Goal: Find specific page/section

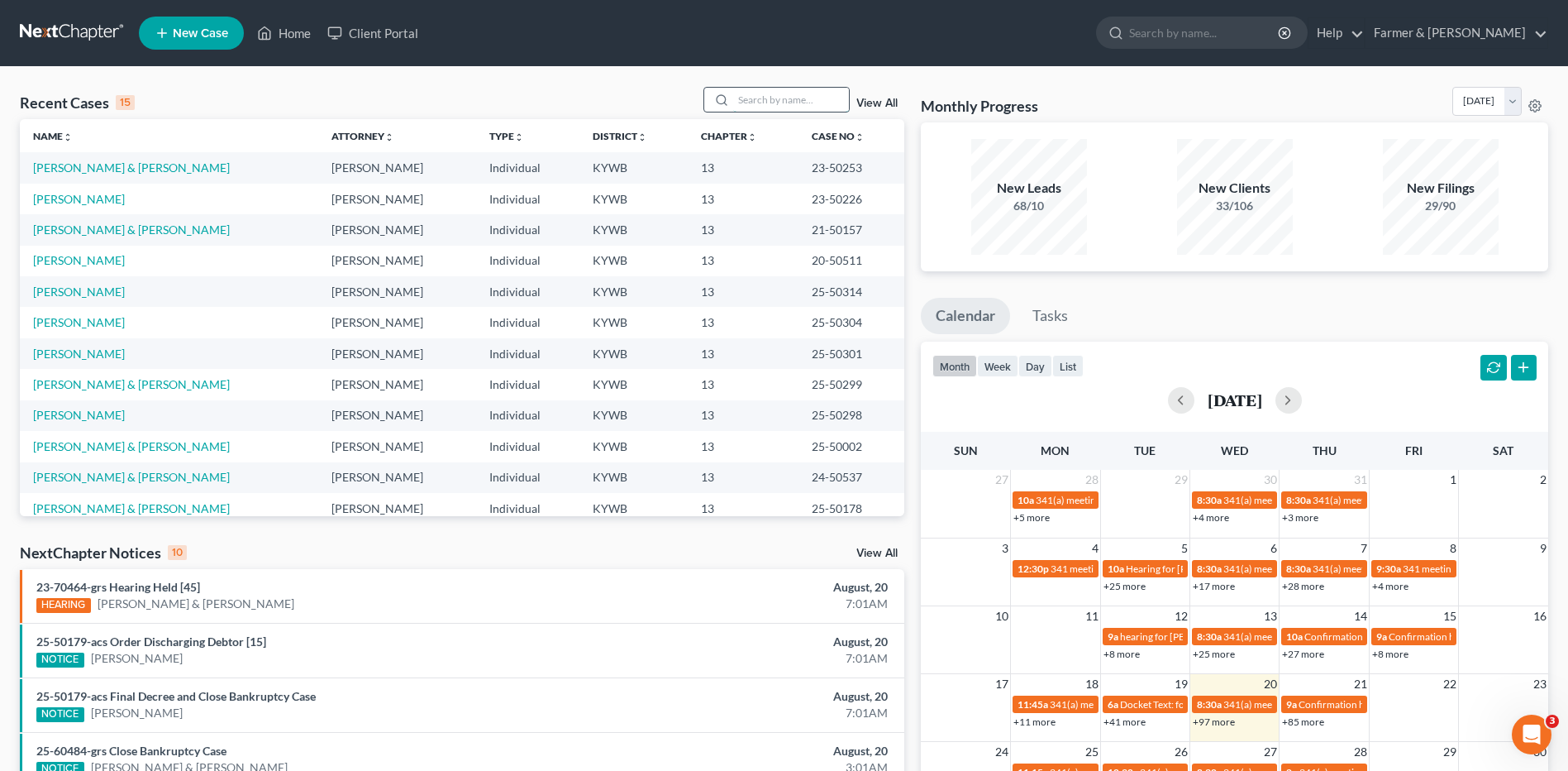
click at [812, 96] on input "search" at bounding box center [791, 100] width 116 height 24
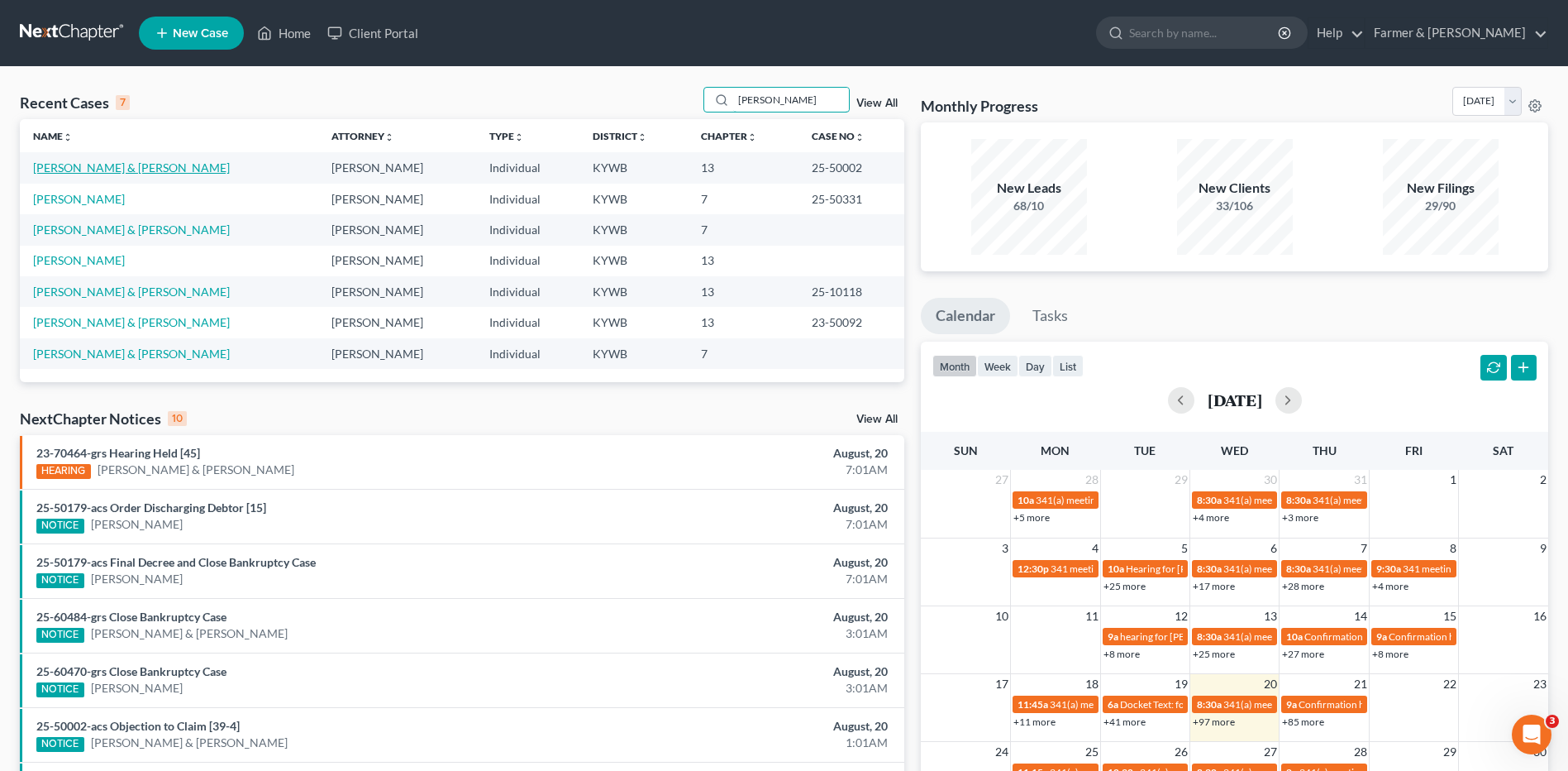
type input "maupin"
click at [129, 171] on link "[PERSON_NAME] & [PERSON_NAME]" at bounding box center [131, 167] width 196 height 14
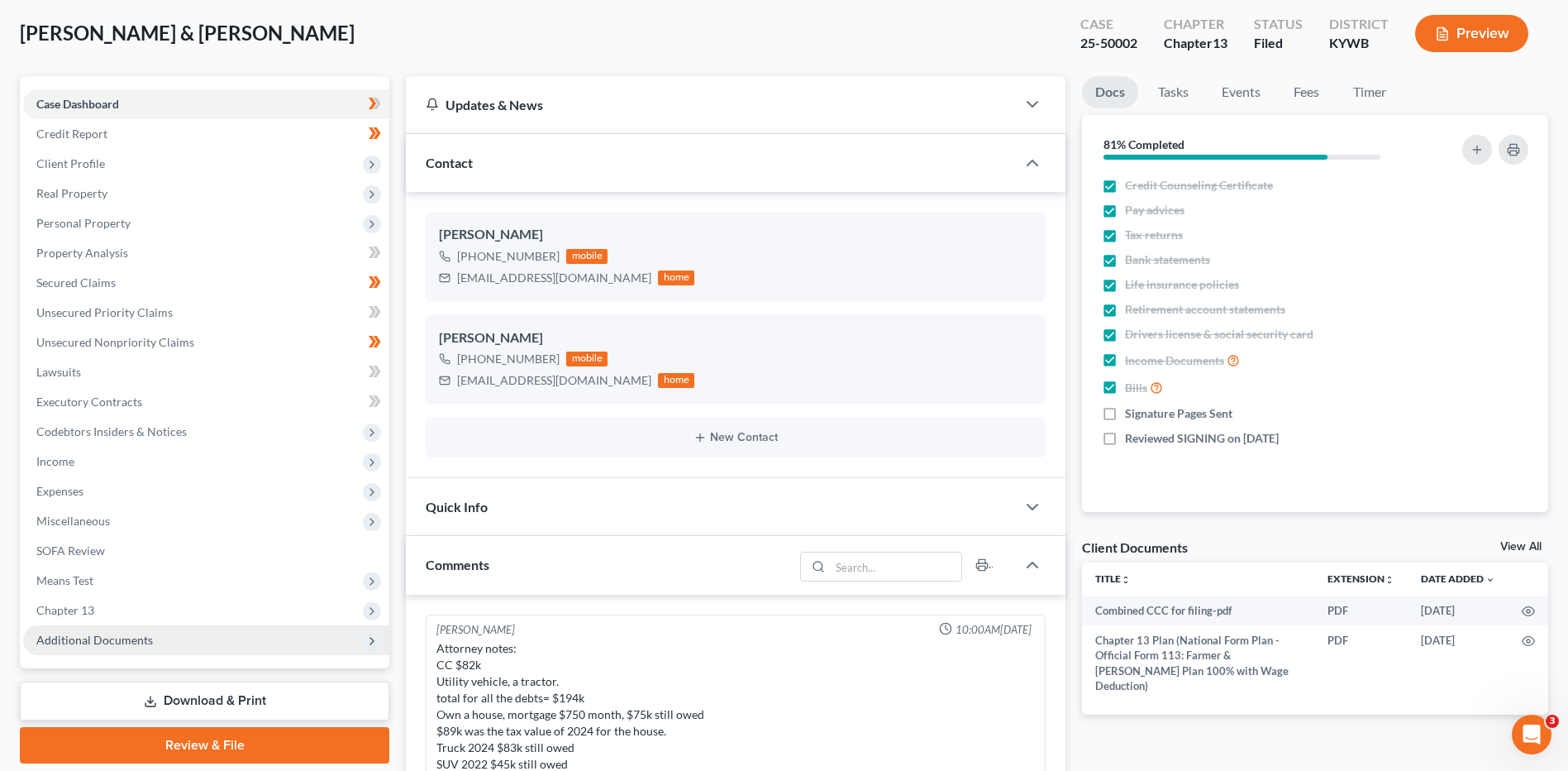
scroll to position [454, 0]
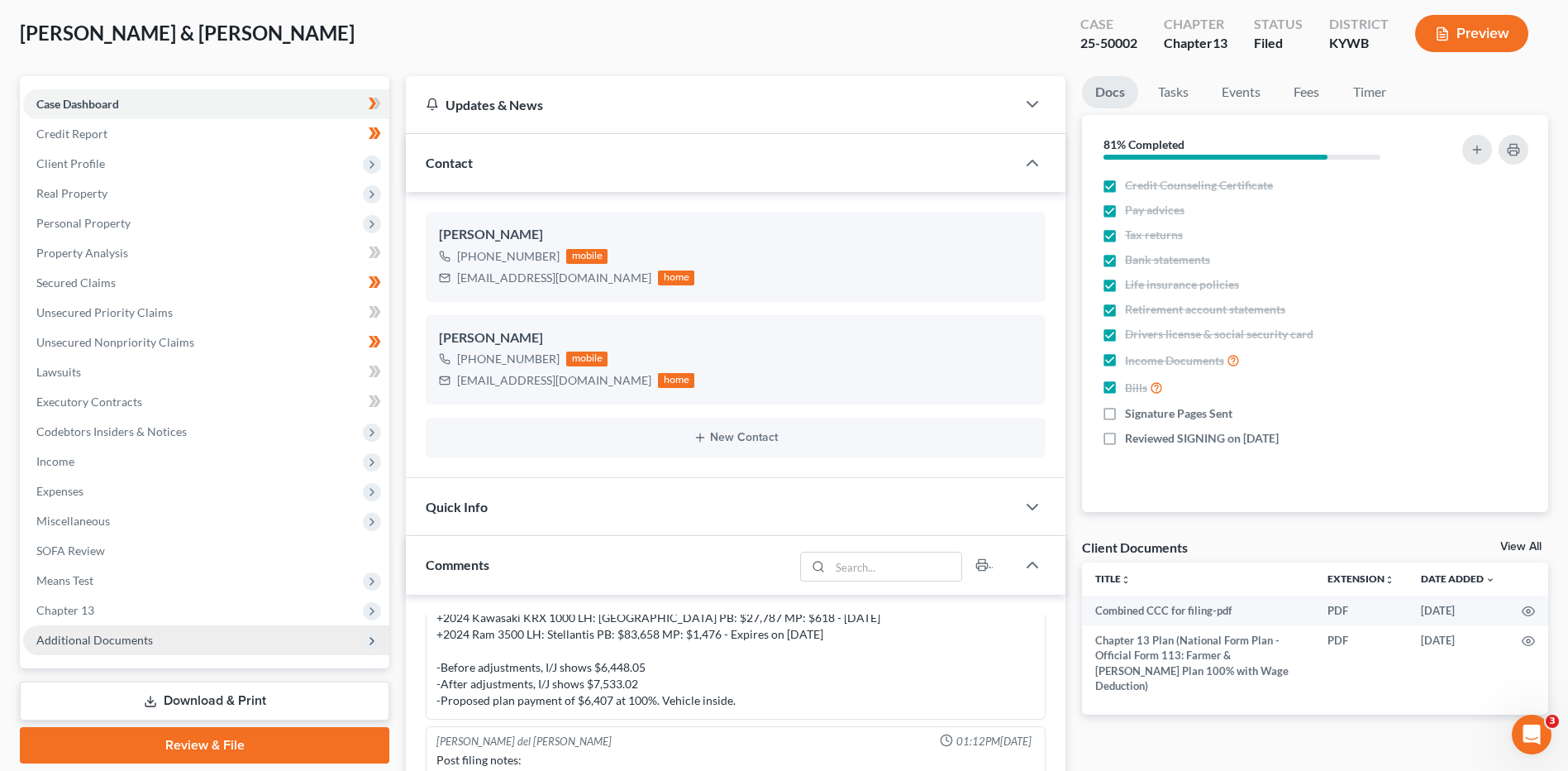
click at [112, 634] on span "Additional Documents" at bounding box center [94, 639] width 116 height 14
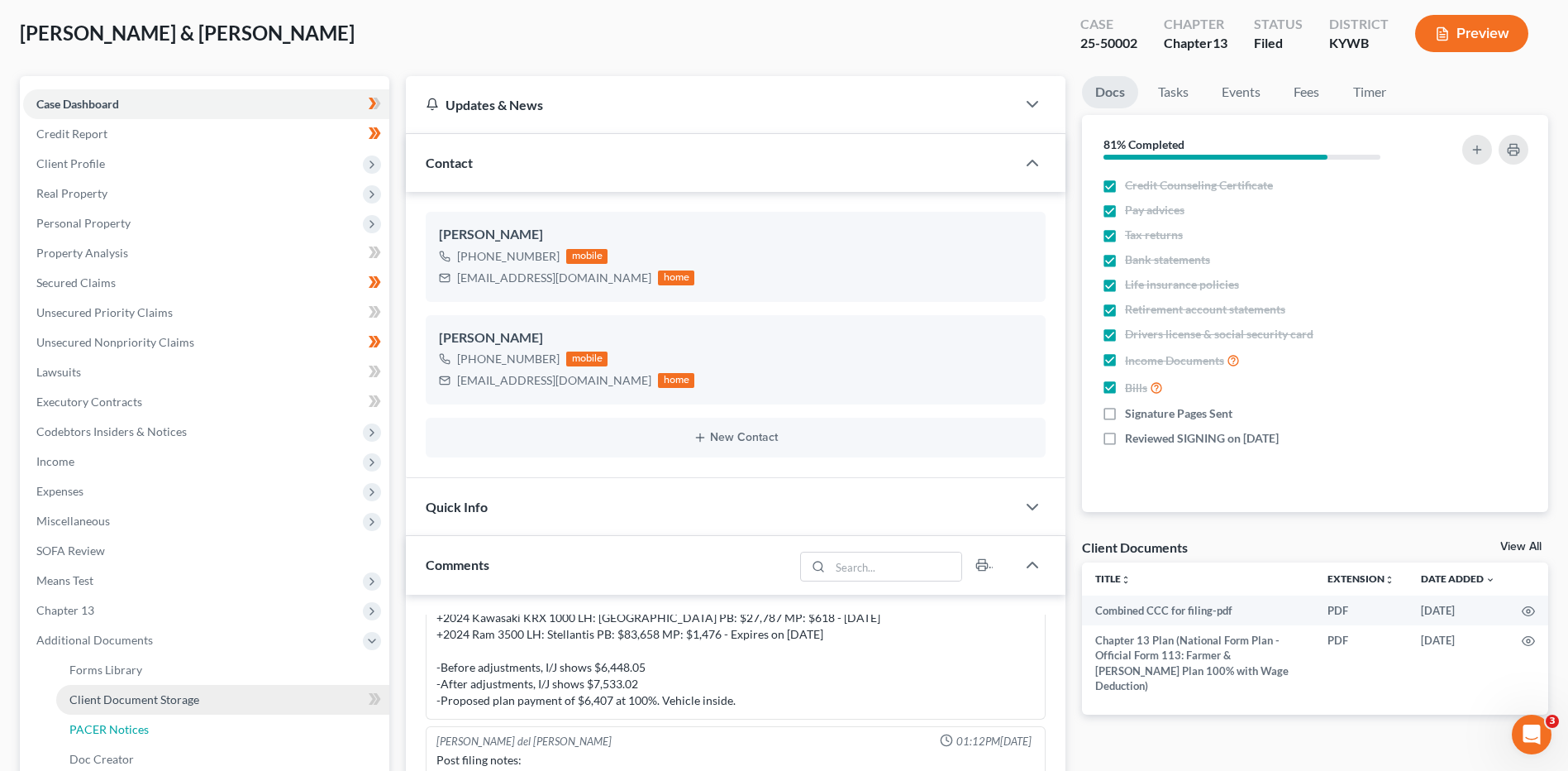
click at [138, 716] on link "PACER Notices" at bounding box center [222, 728] width 333 height 29
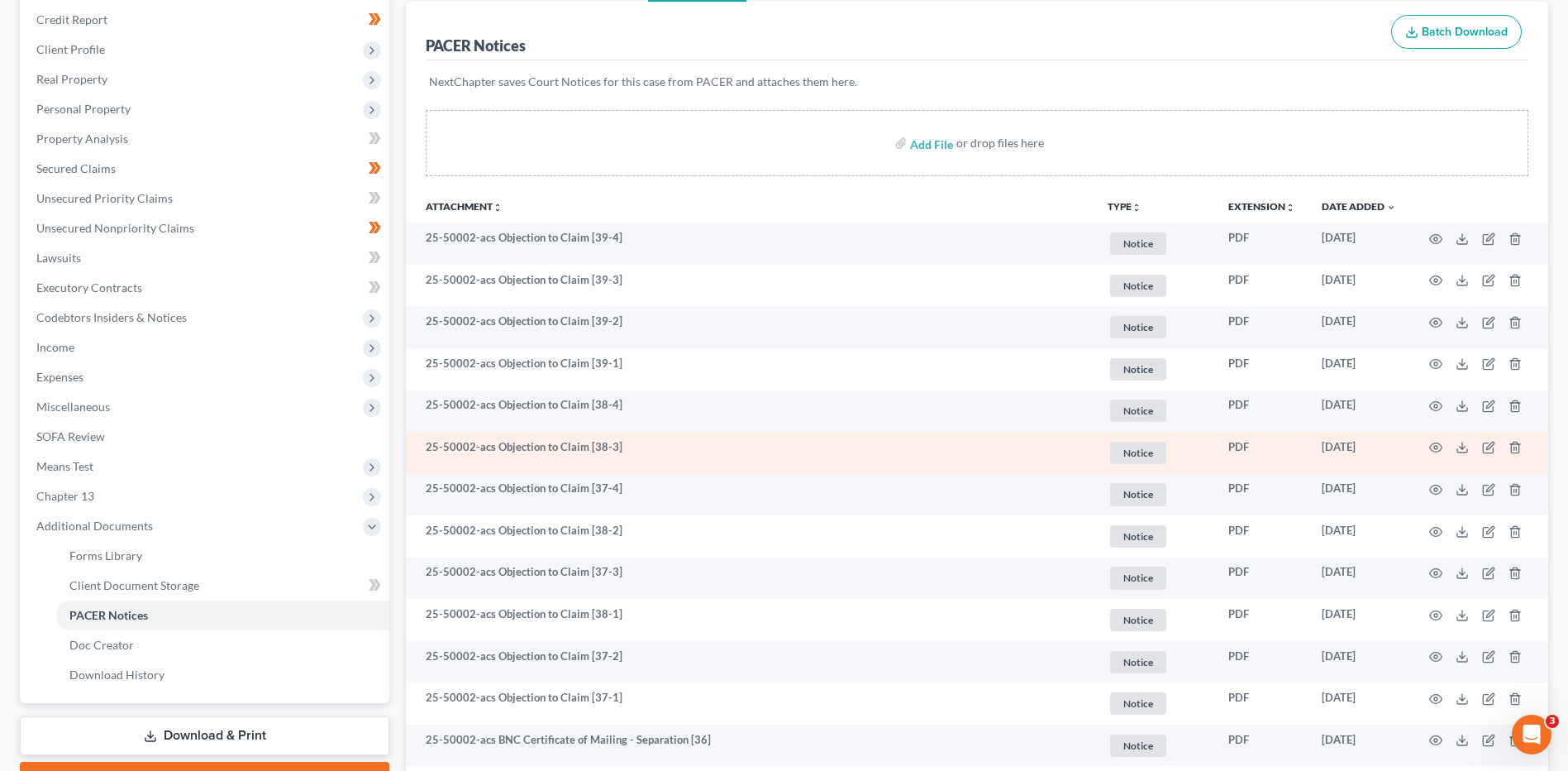
scroll to position [331, 0]
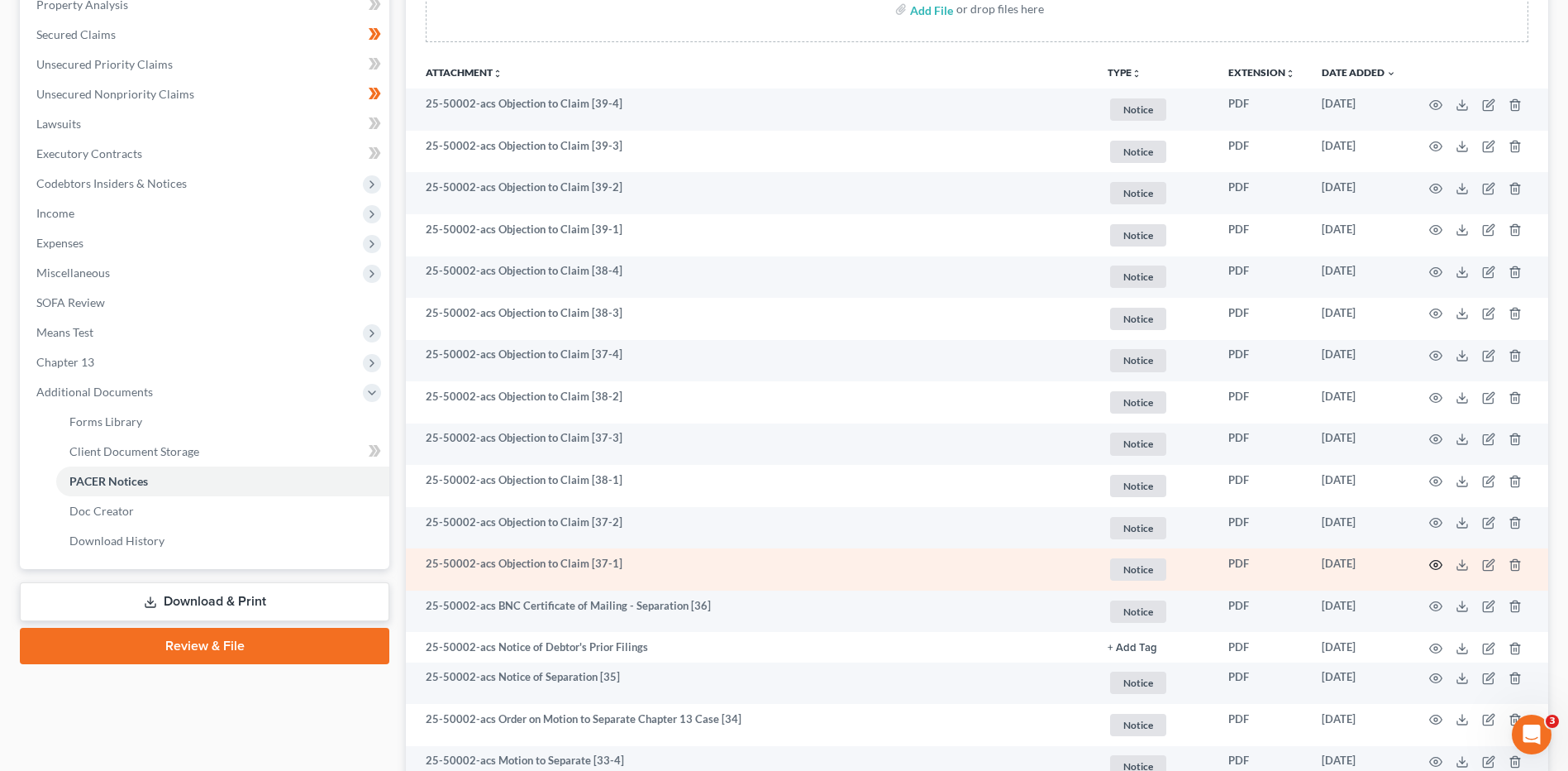
click at [1430, 559] on icon "button" at bounding box center [1436, 565] width 13 height 13
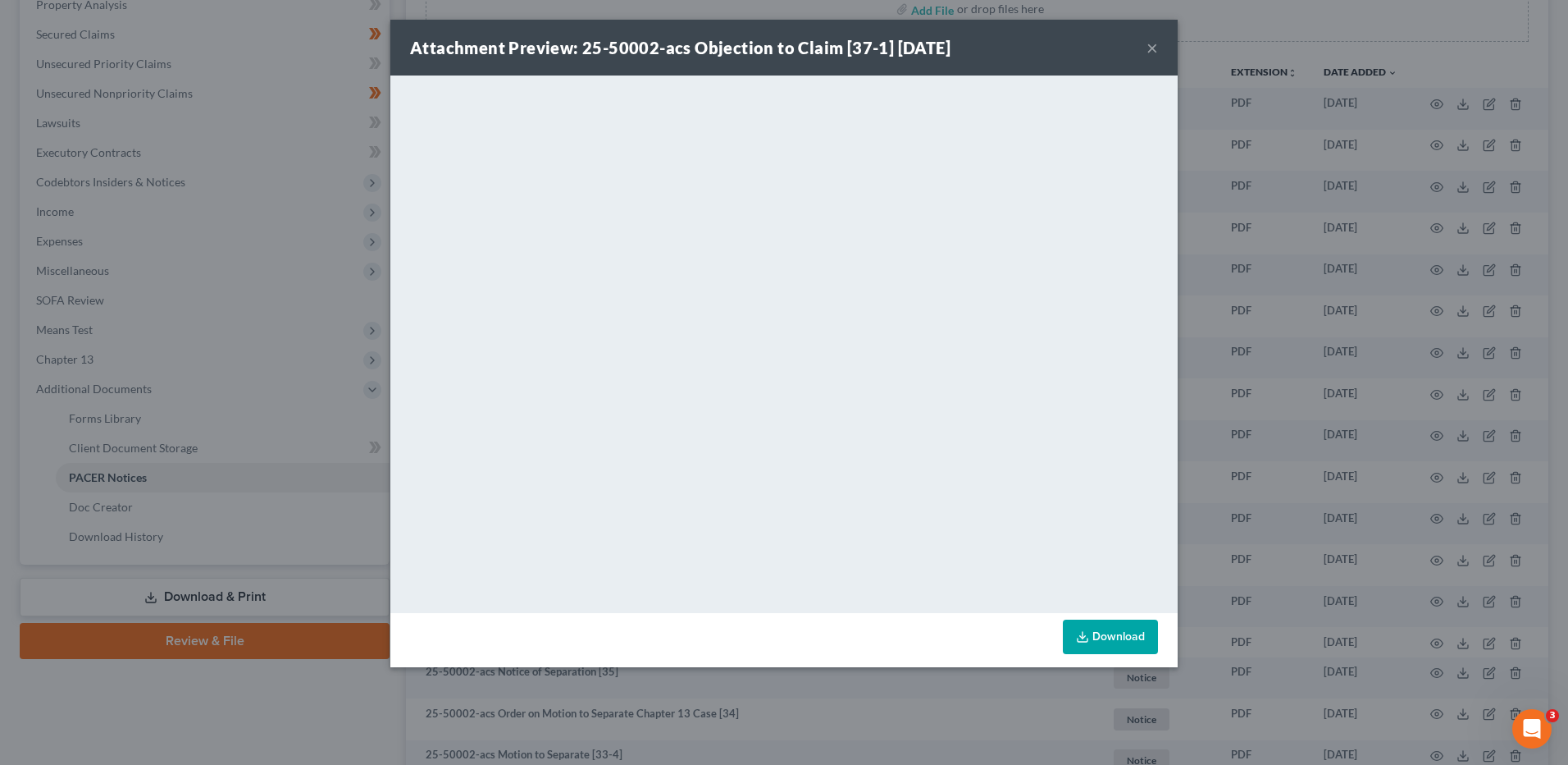
click at [1150, 46] on button "×" at bounding box center [1152, 48] width 11 height 19
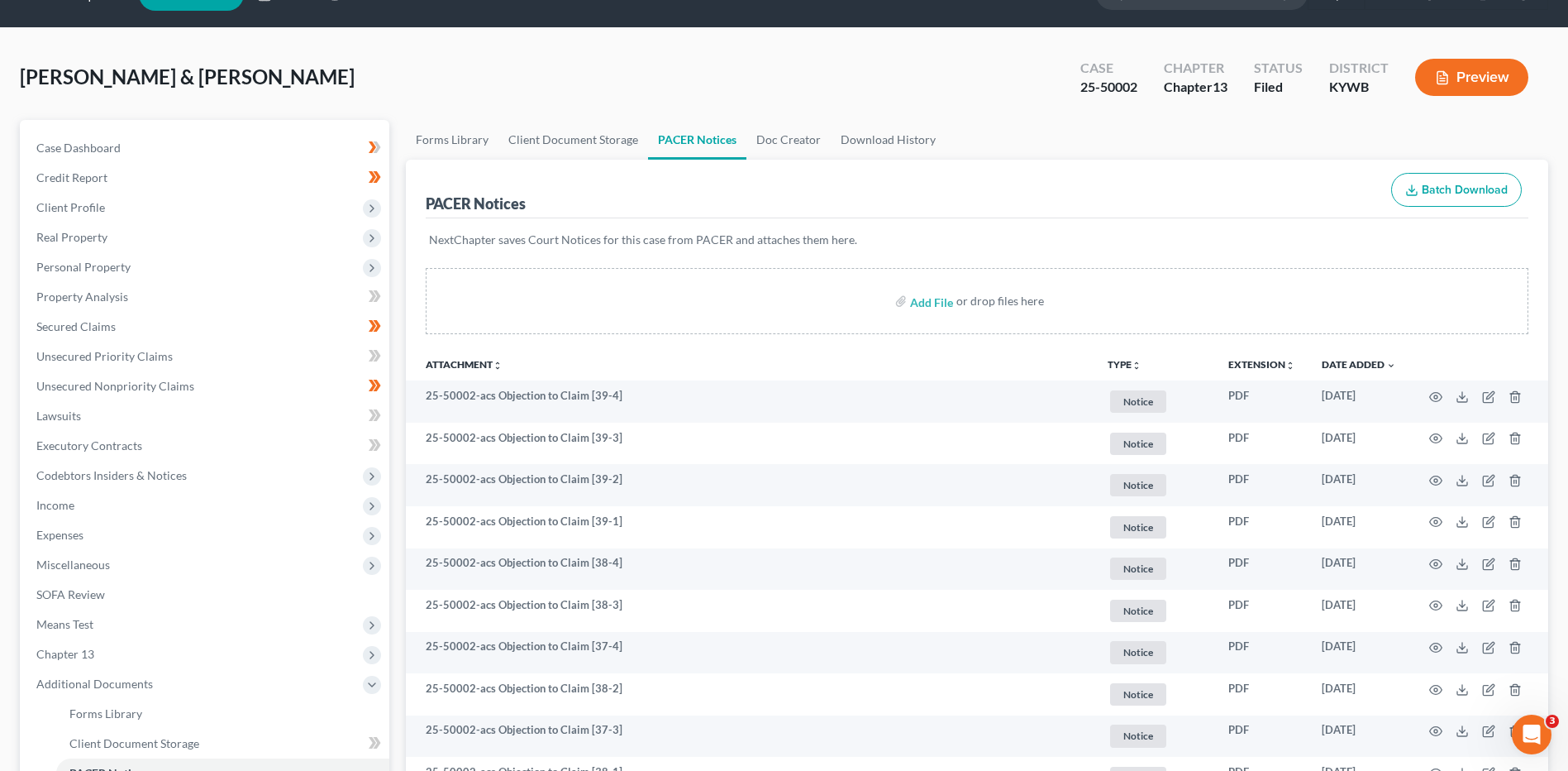
scroll to position [0, 0]
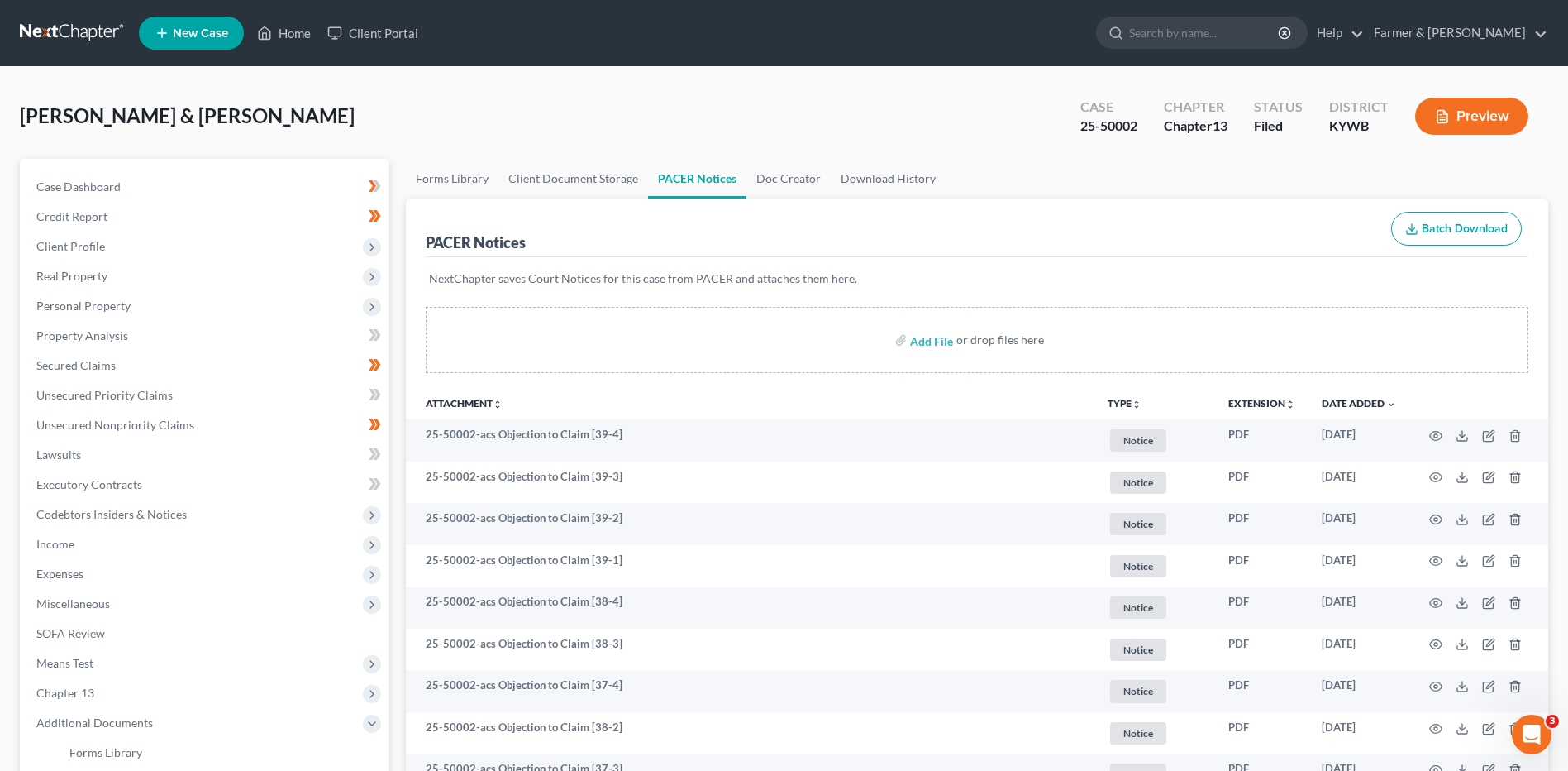
click at [74, 23] on link at bounding box center [72, 32] width 106 height 29
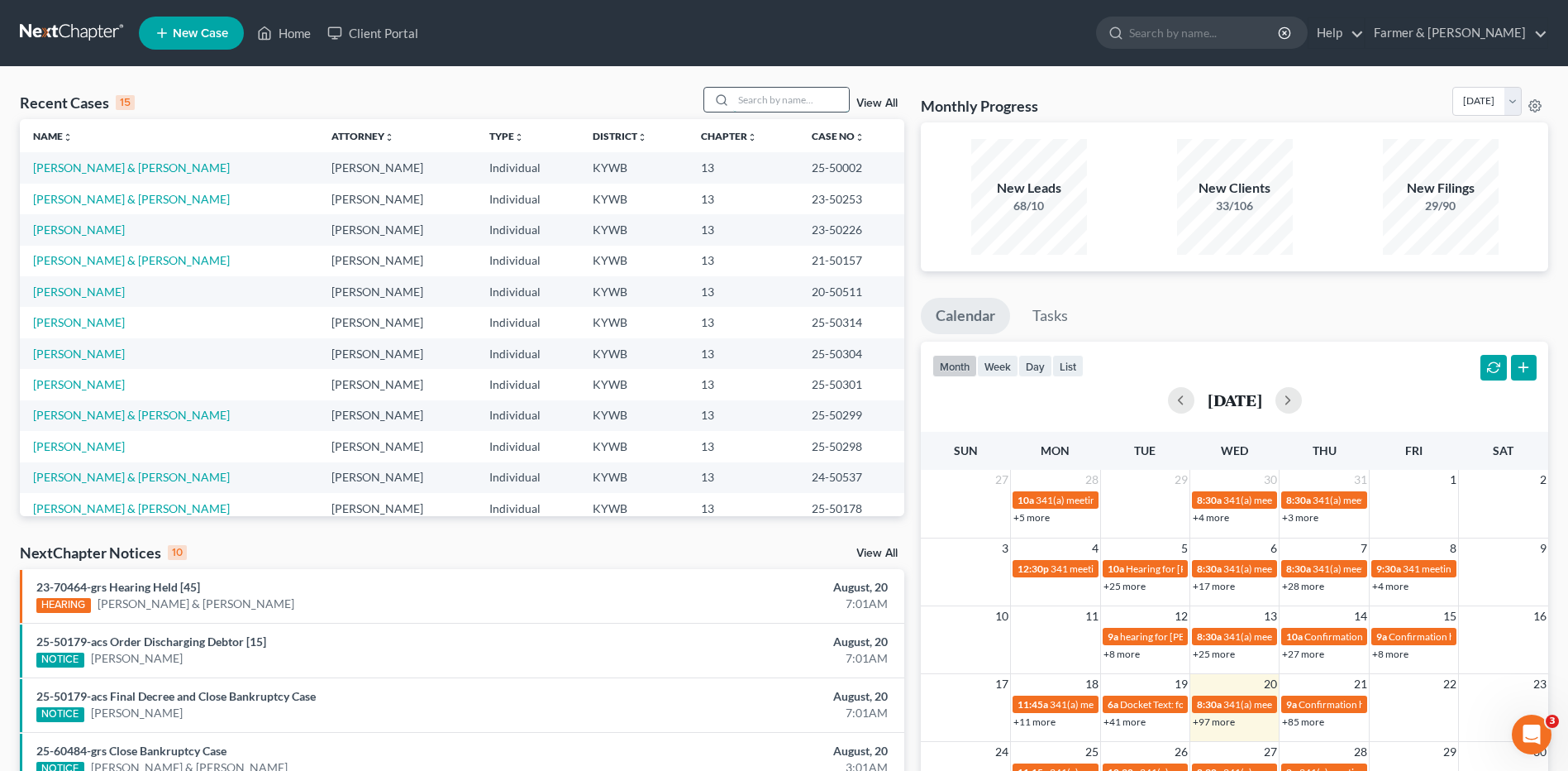
click at [827, 100] on input "search" at bounding box center [791, 100] width 116 height 24
type input "[PERSON_NAME]"
